Goal: Information Seeking & Learning: Learn about a topic

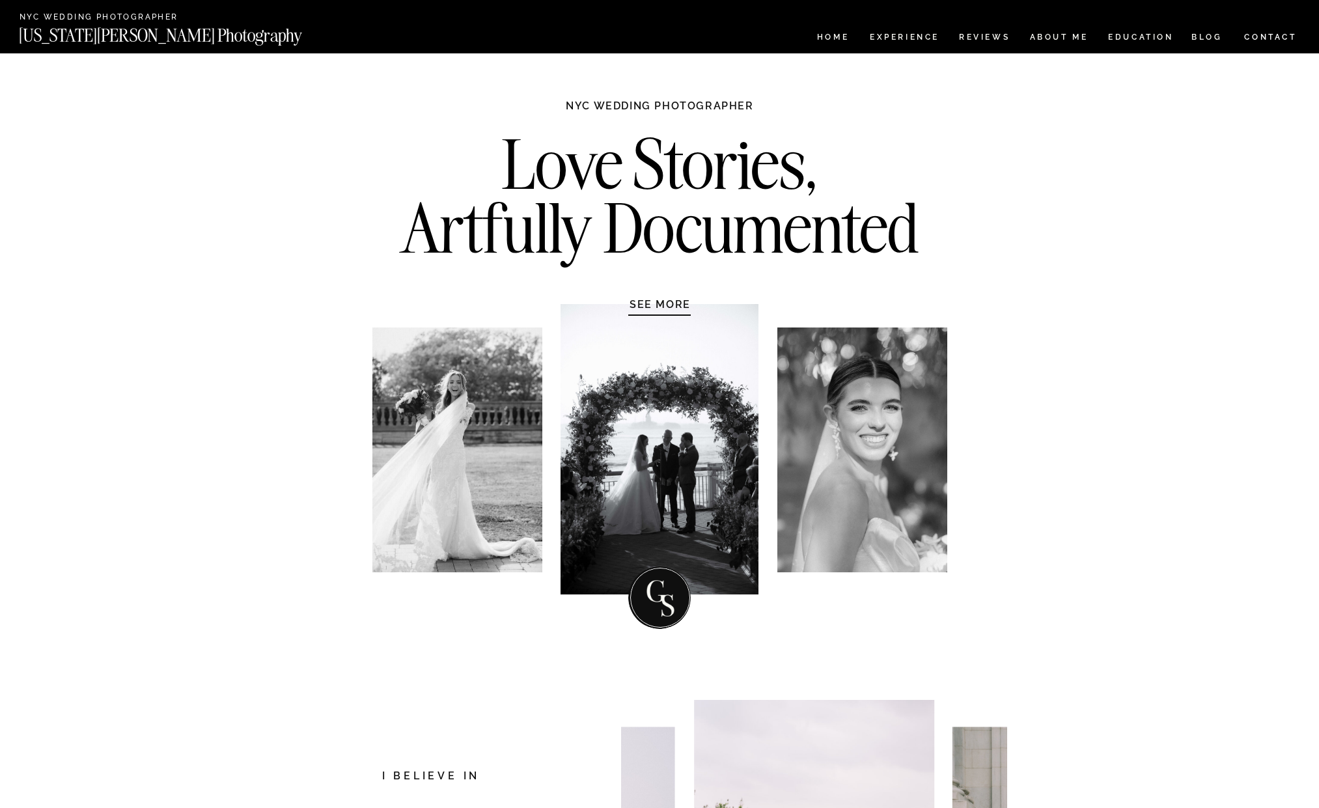
click at [919, 34] on nav "Experience" at bounding box center [904, 38] width 68 height 11
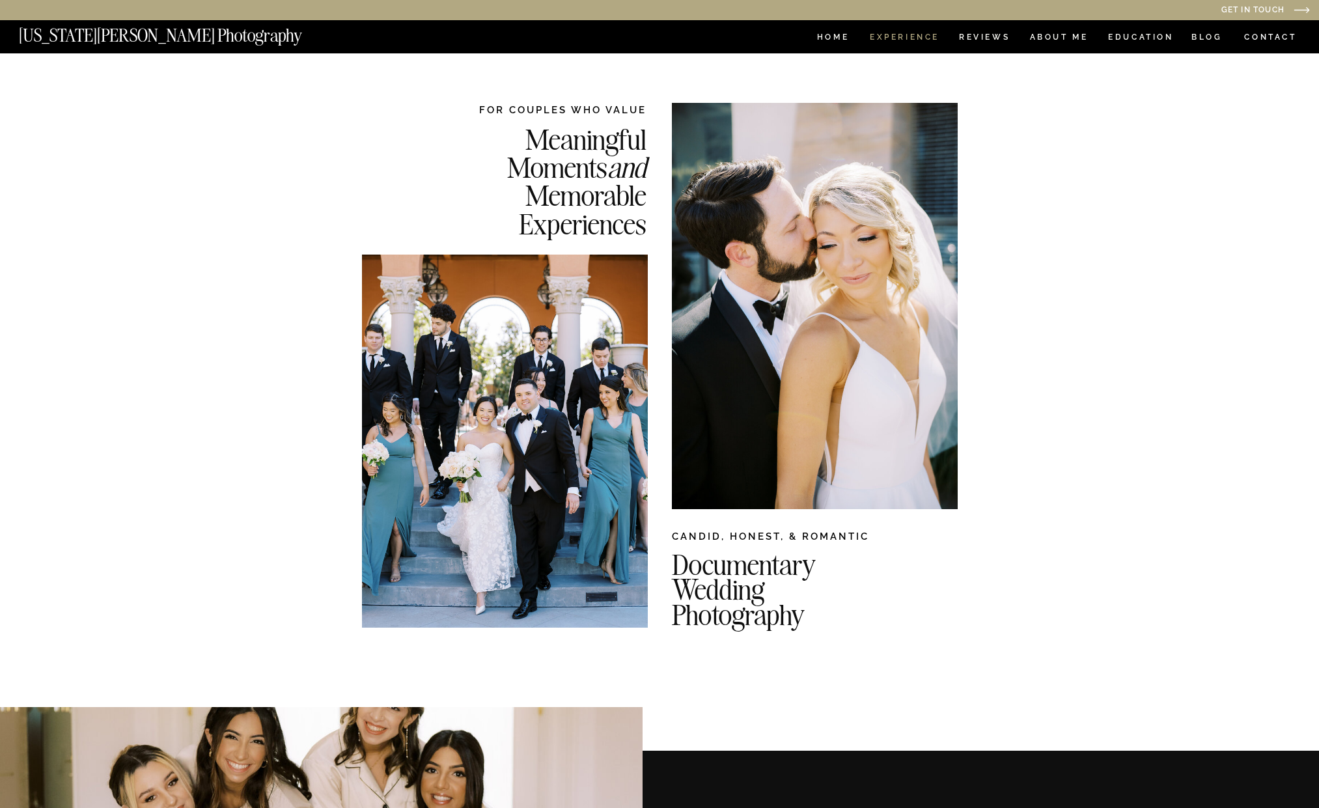
click at [887, 38] on nav "Experience" at bounding box center [904, 38] width 68 height 11
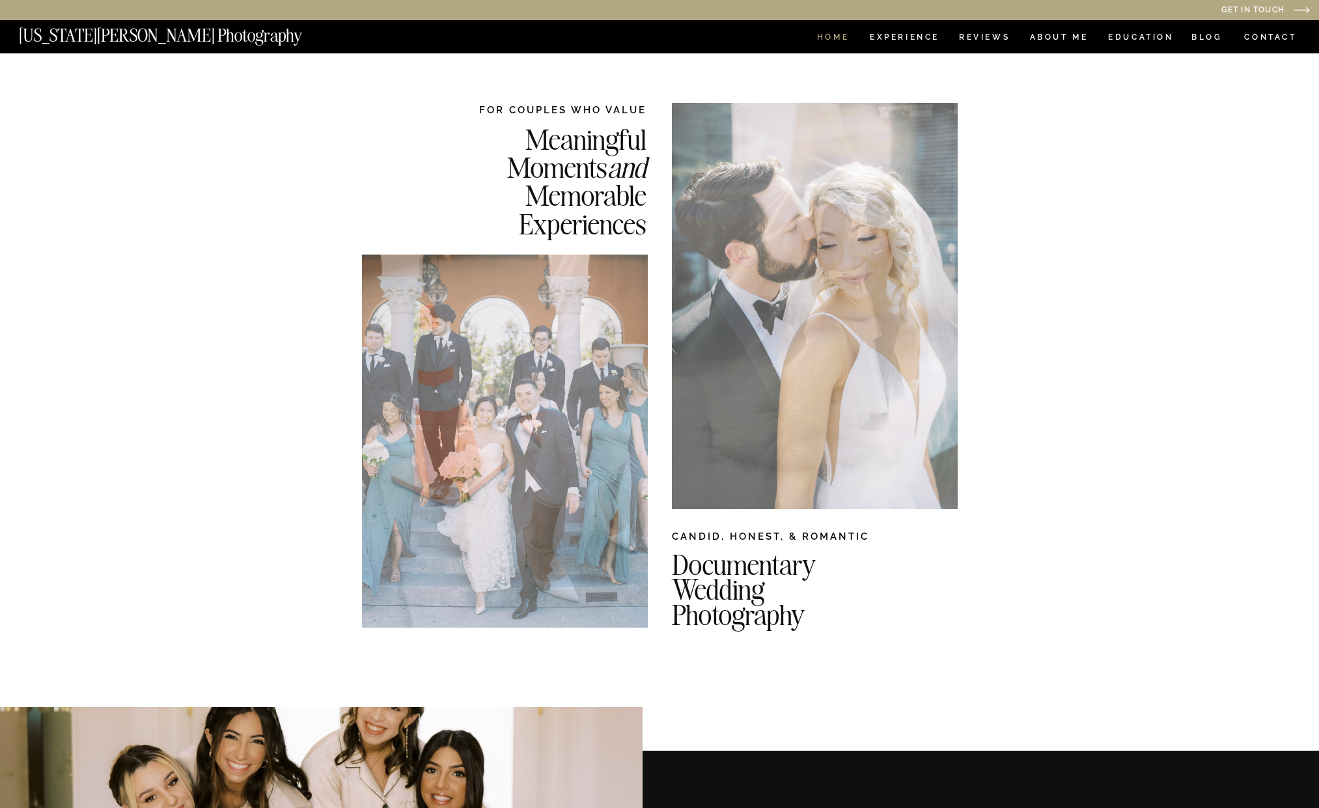
click at [837, 35] on nav "HOME" at bounding box center [832, 38] width 37 height 11
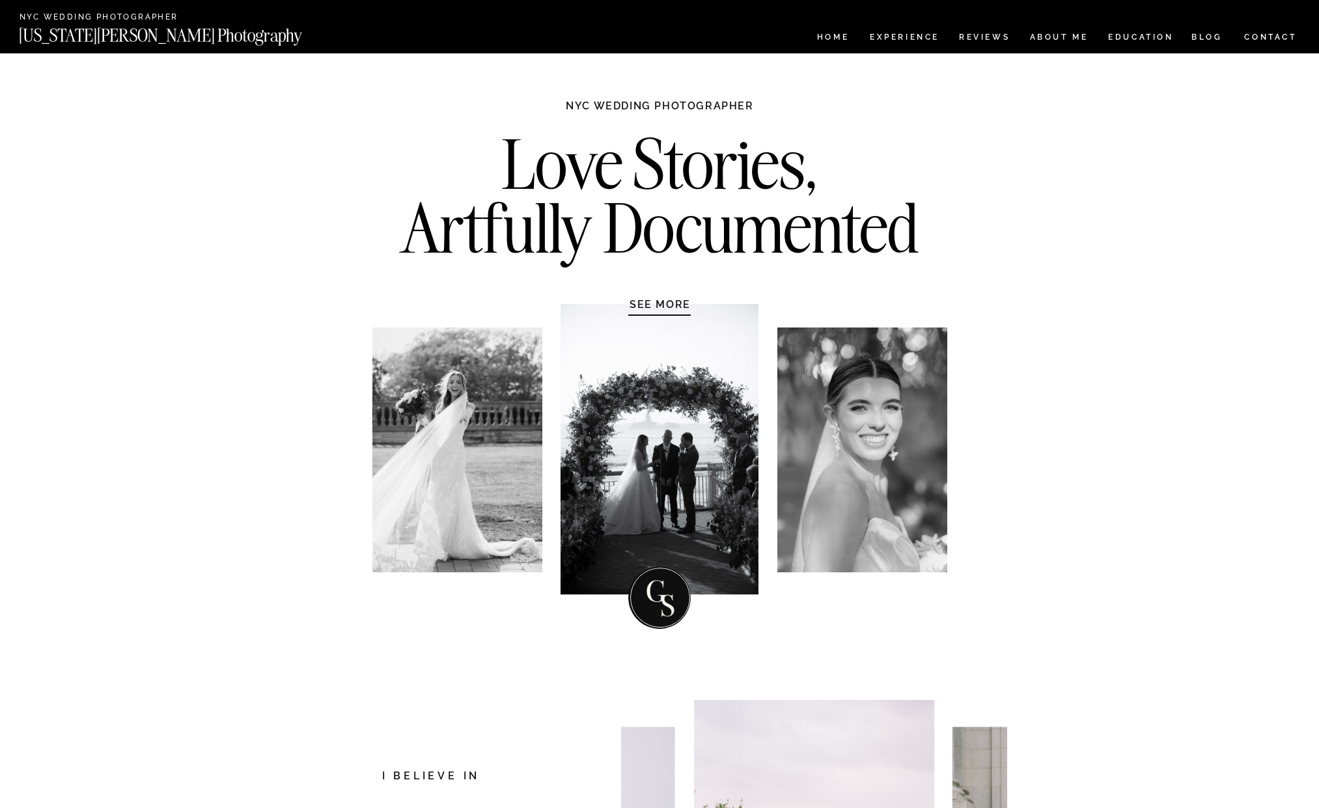
scroll to position [16, 0]
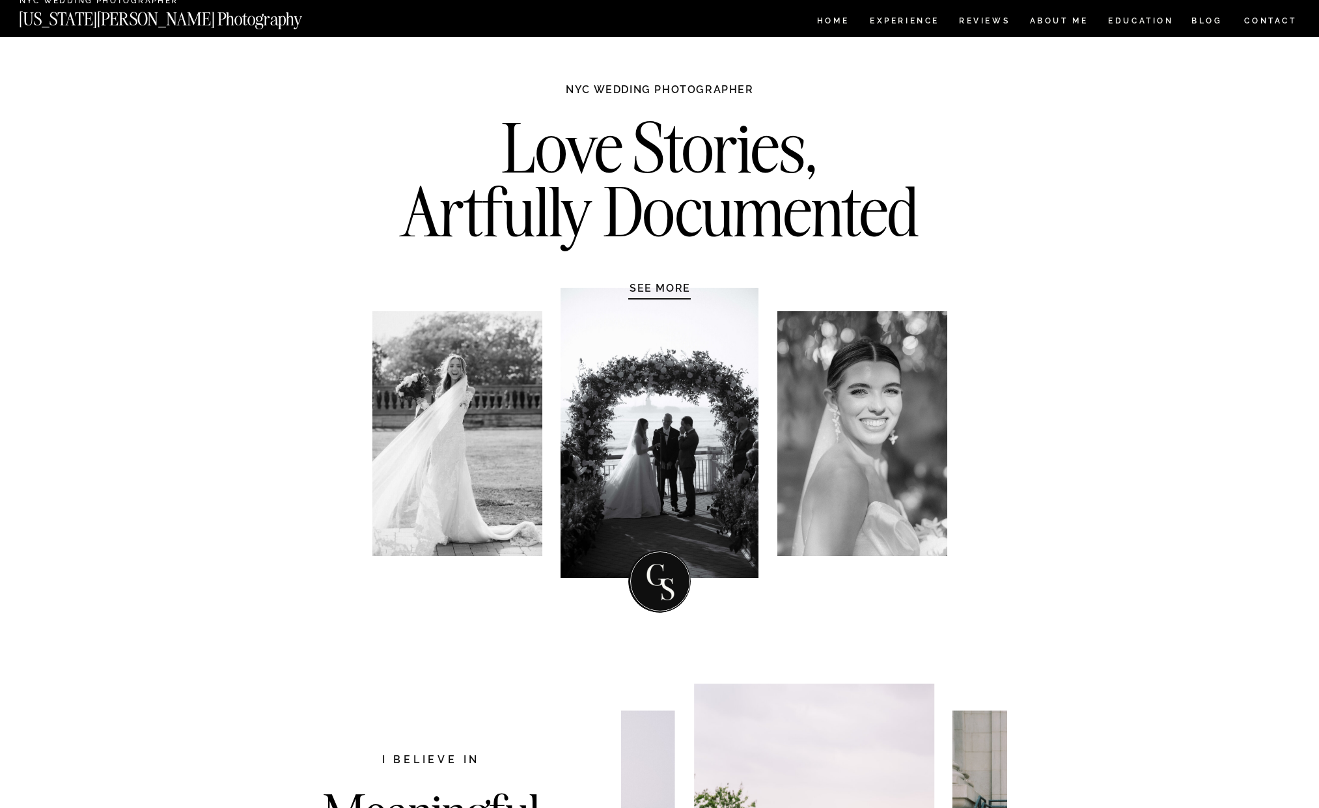
click at [678, 291] on h1 "SEE MORE" at bounding box center [660, 287] width 124 height 13
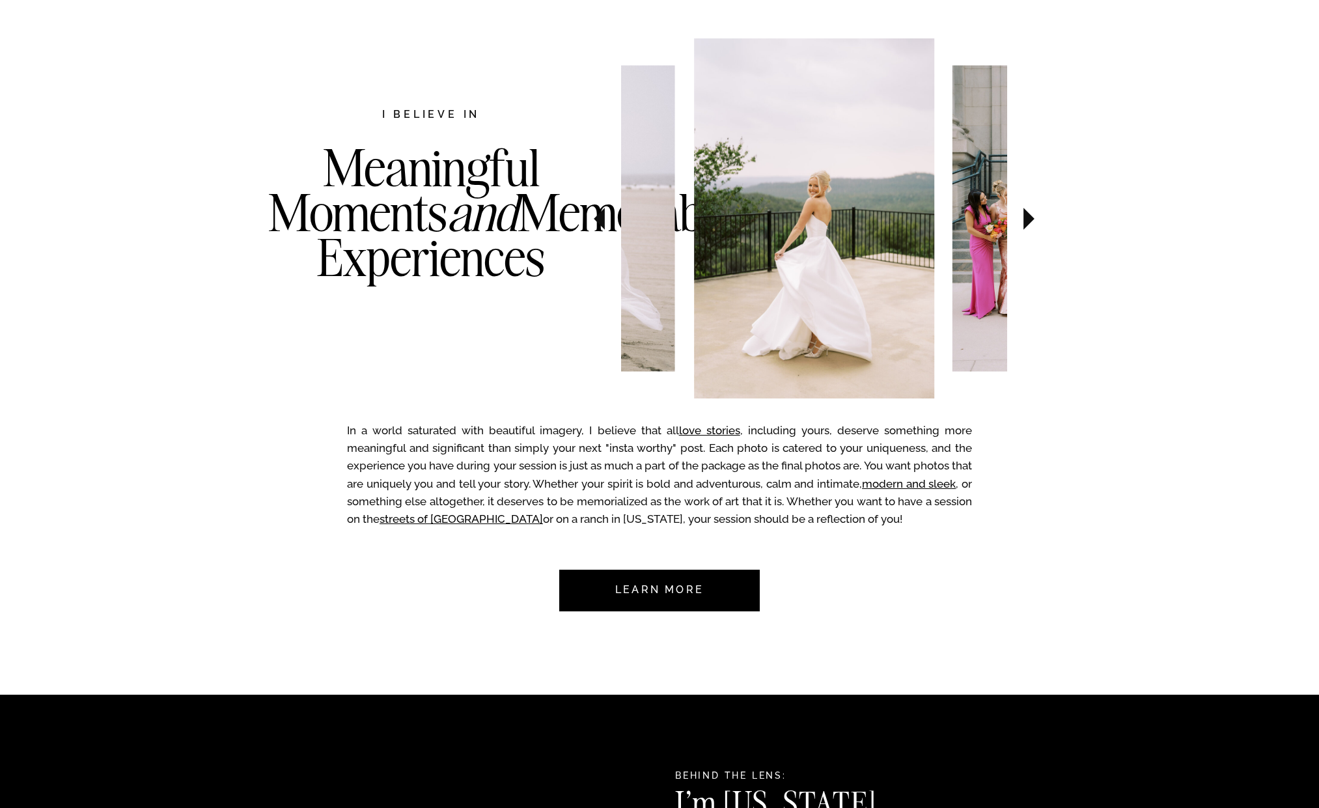
scroll to position [672, 0]
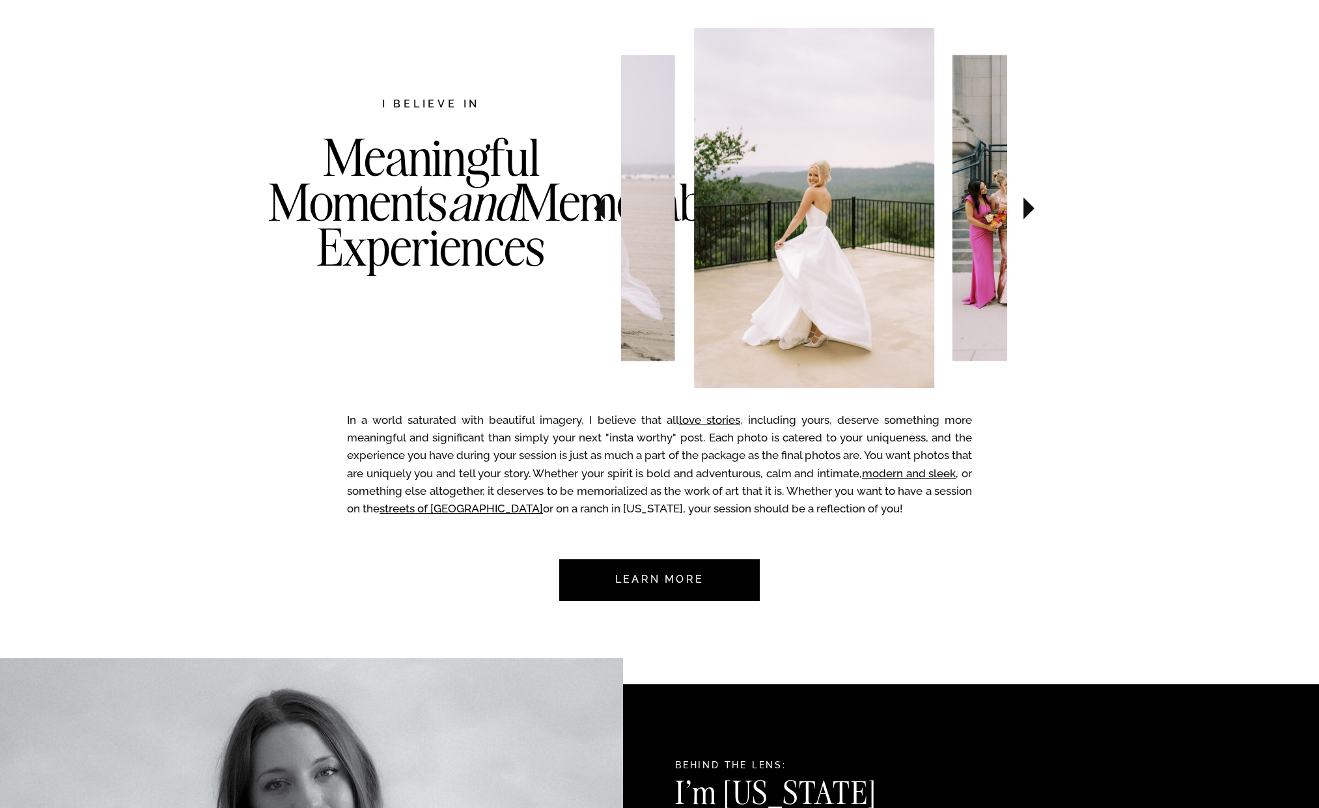
click at [672, 581] on nav "Learn more" at bounding box center [659, 580] width 122 height 42
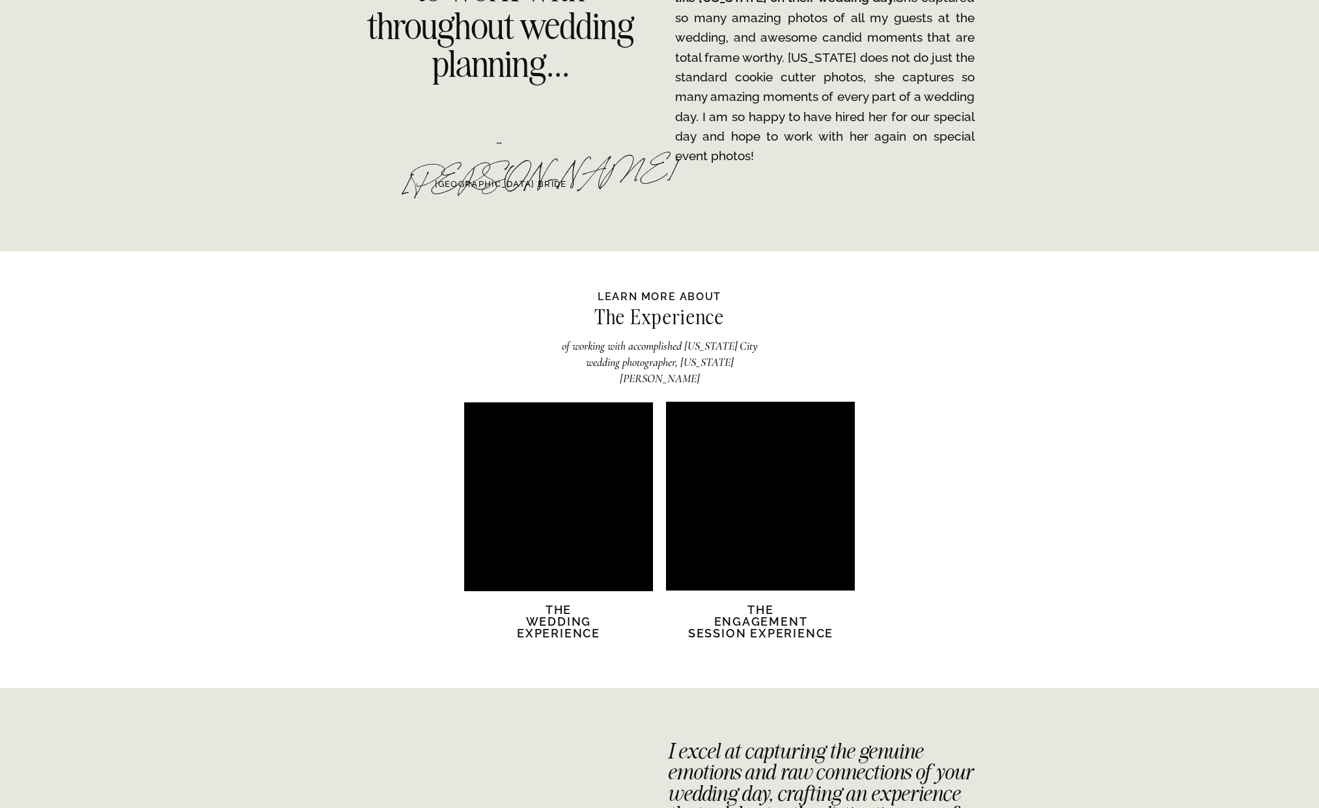
scroll to position [2249, 0]
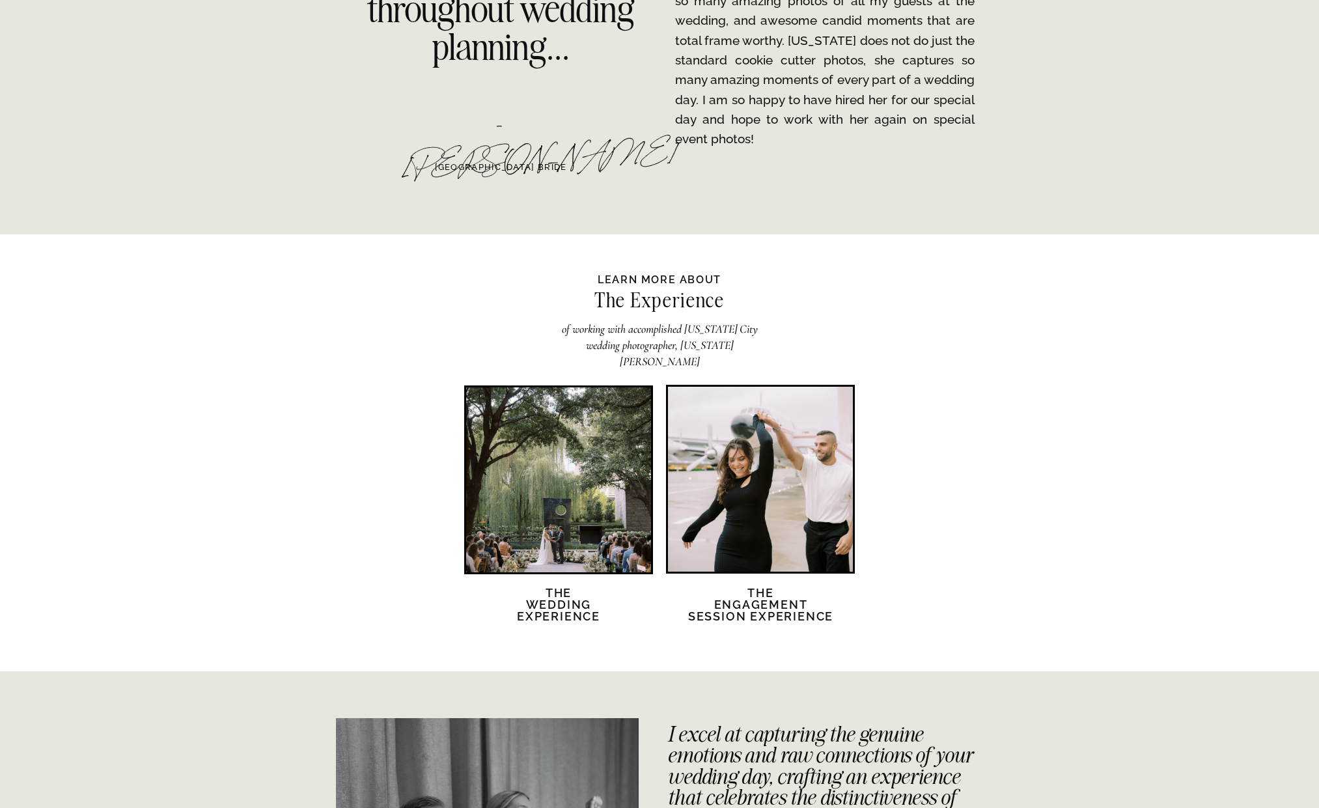
click at [572, 464] on div at bounding box center [558, 479] width 185 height 185
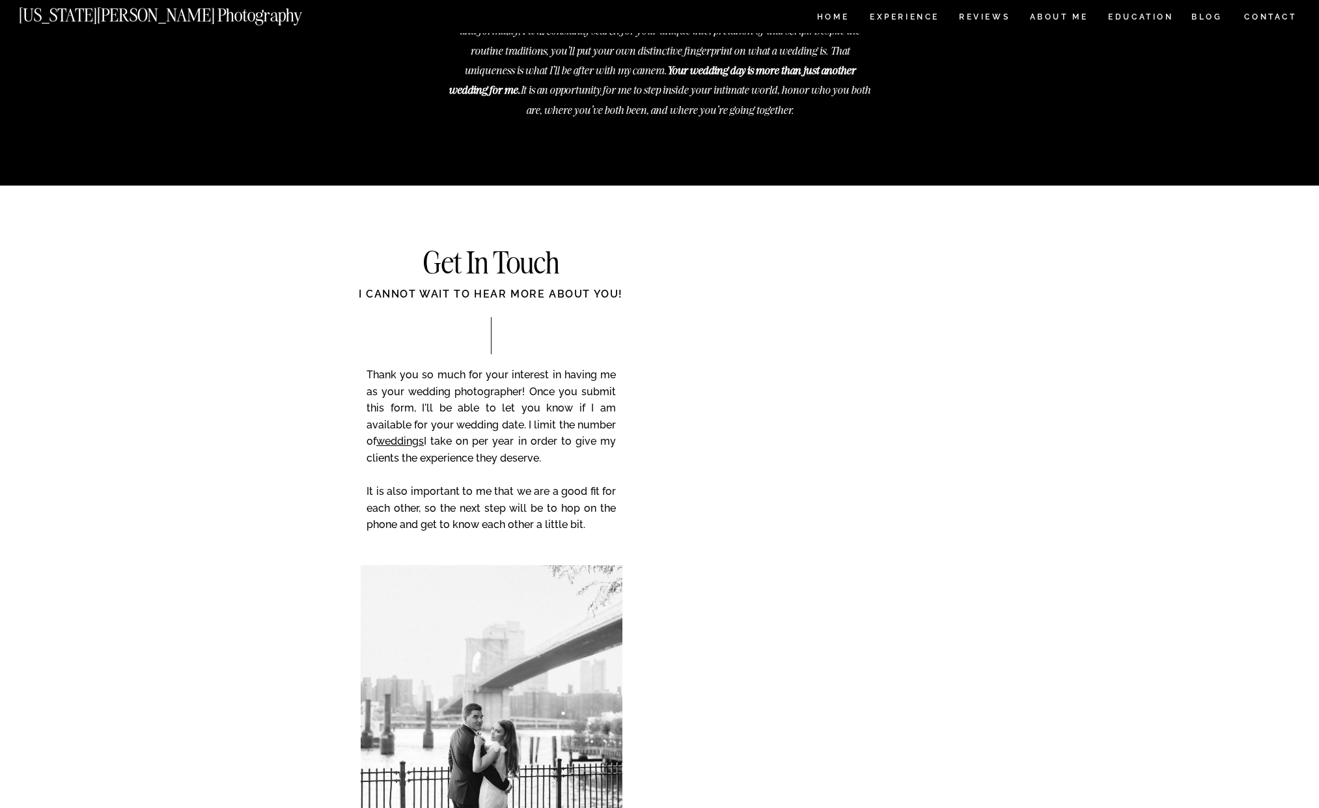
scroll to position [5022, 0]
